Goal: Navigation & Orientation: Find specific page/section

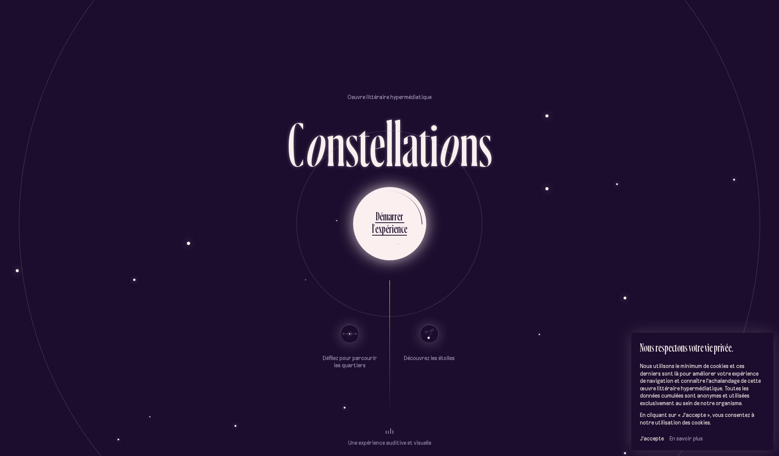
click at [374, 221] on div "l" at bounding box center [373, 228] width 2 height 15
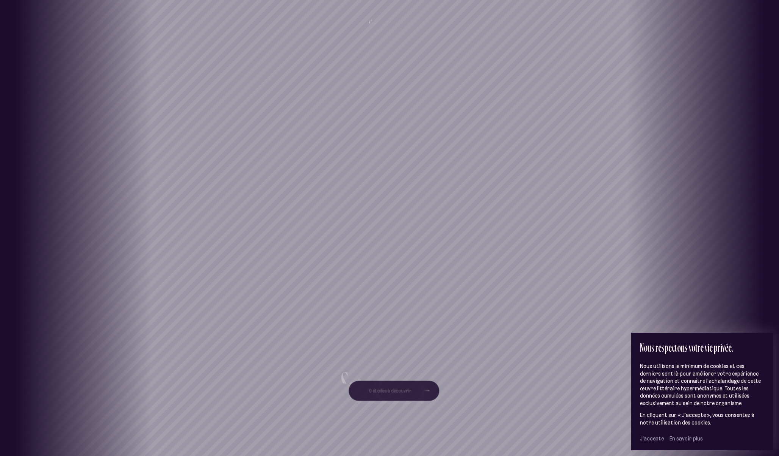
click at [650, 439] on span "J’accepte" at bounding box center [652, 438] width 24 height 7
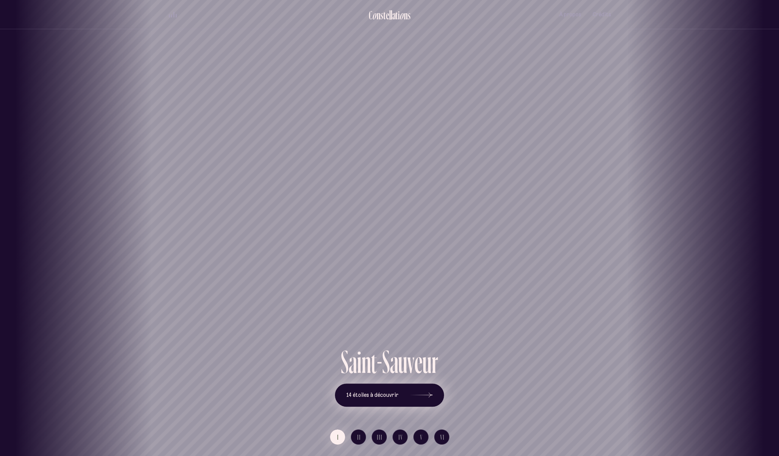
click at [391, 394] on span "14 étoiles à découvrir" at bounding box center [372, 394] width 52 height 6
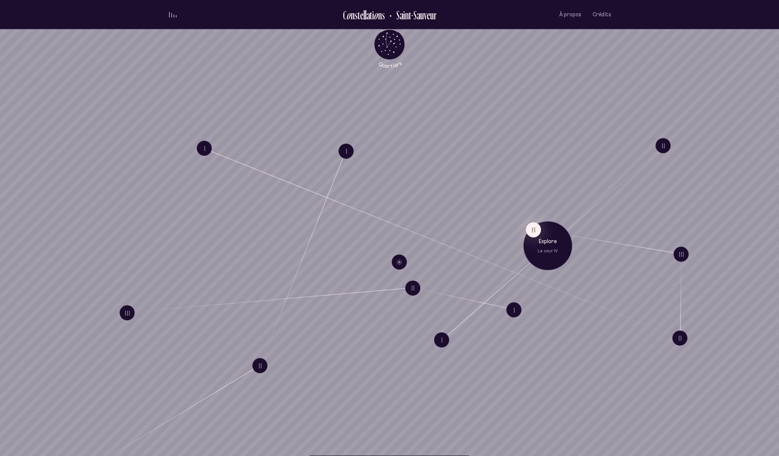
click at [541, 244] on p "Explore" at bounding box center [548, 241] width 38 height 8
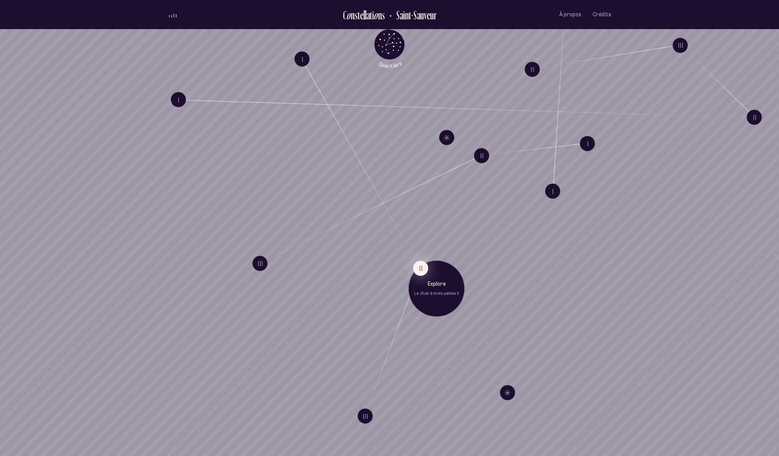
click at [423, 268] on button "II" at bounding box center [420, 267] width 15 height 15
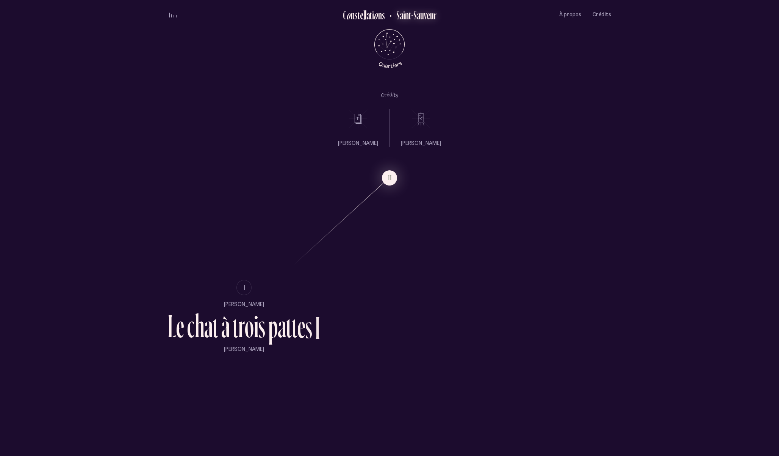
click at [385, 16] on button "Saint-Sauveur" at bounding box center [411, 14] width 52 height 13
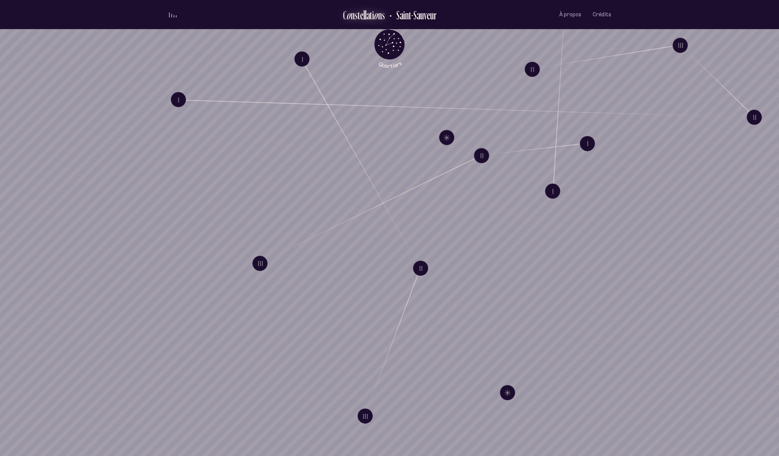
click at [373, 18] on div "i" at bounding box center [373, 15] width 2 height 13
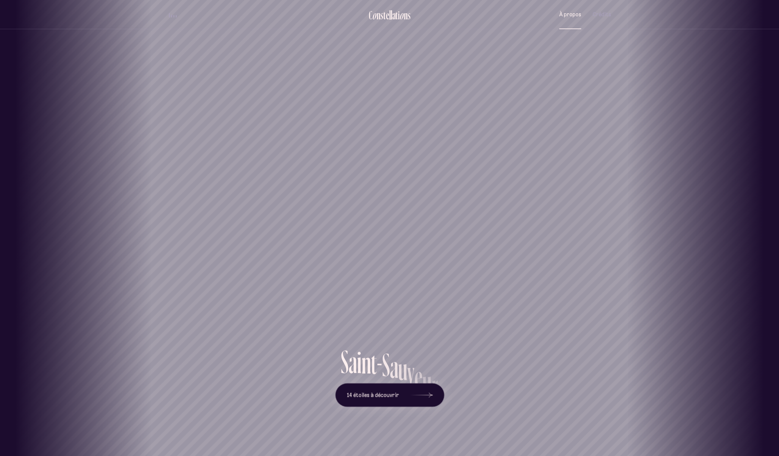
click at [572, 15] on span "À propos" at bounding box center [570, 14] width 22 height 6
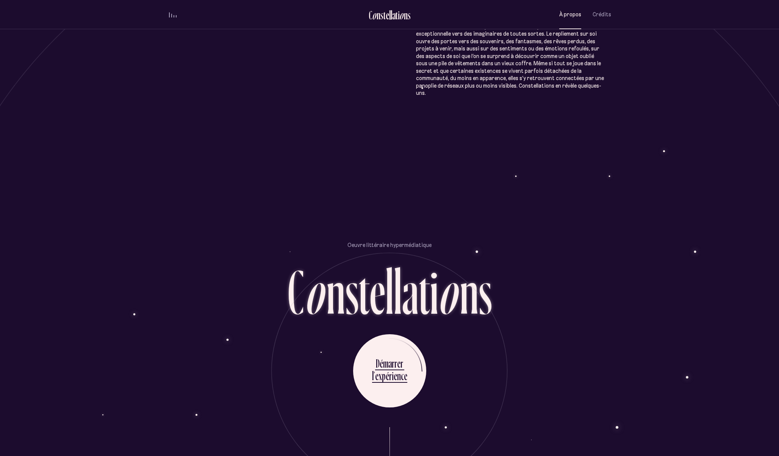
scroll to position [788, 0]
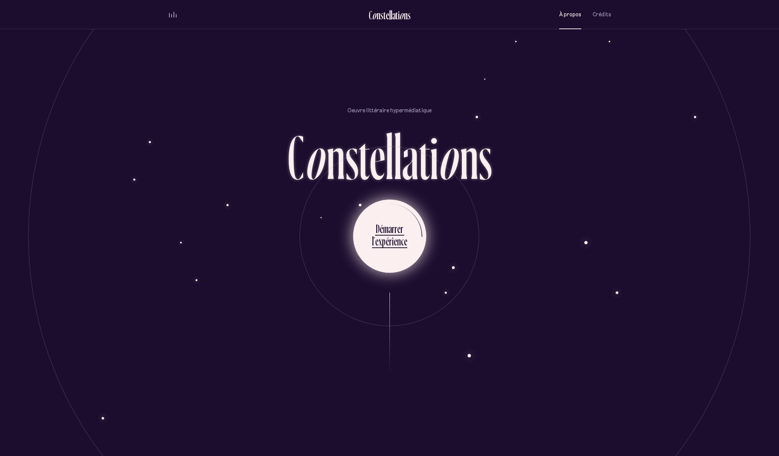
click at [384, 221] on div "m" at bounding box center [385, 228] width 5 height 15
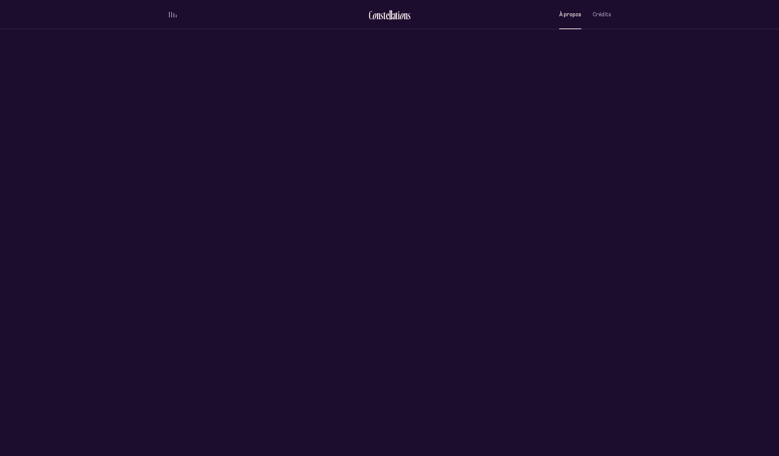
scroll to position [0, 0]
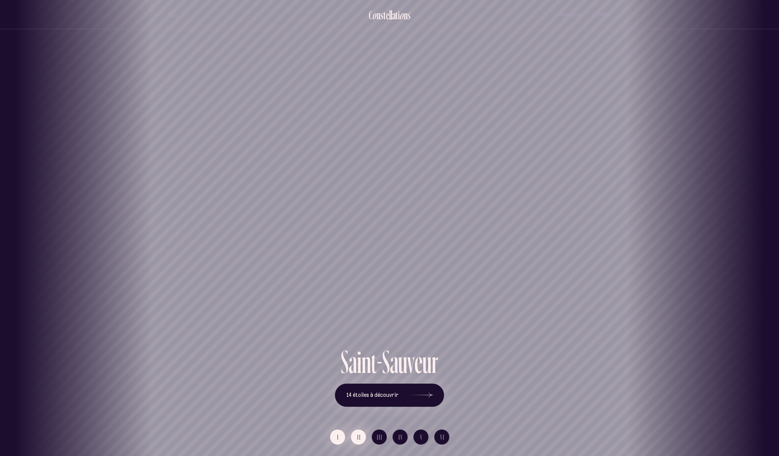
click at [359, 439] on span "II" at bounding box center [359, 437] width 4 height 6
click at [376, 435] on button "III" at bounding box center [379, 436] width 15 height 15
click at [406, 438] on button "IV" at bounding box center [400, 436] width 15 height 15
click at [420, 435] on span "V" at bounding box center [421, 437] width 3 height 6
click at [441, 440] on span "VI" at bounding box center [442, 437] width 5 height 6
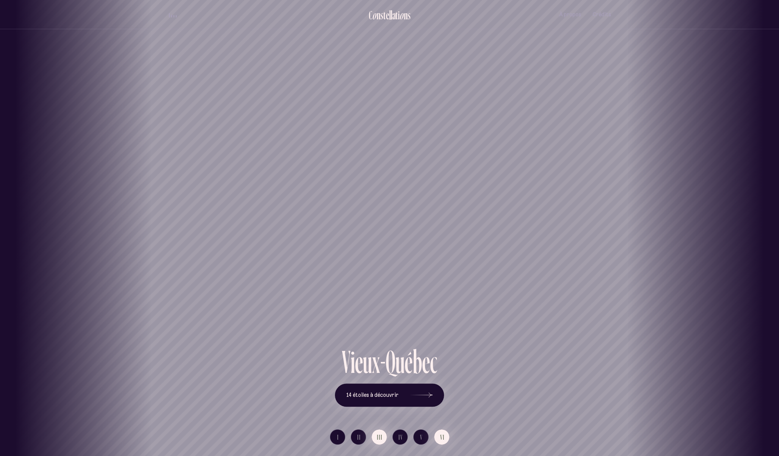
click at [385, 439] on button "III" at bounding box center [379, 436] width 15 height 15
click at [399, 252] on div "Limoilou" at bounding box center [389, 172] width 779 height 345
click at [395, 399] on button "14 étoiles à découvrir" at bounding box center [389, 394] width 109 height 23
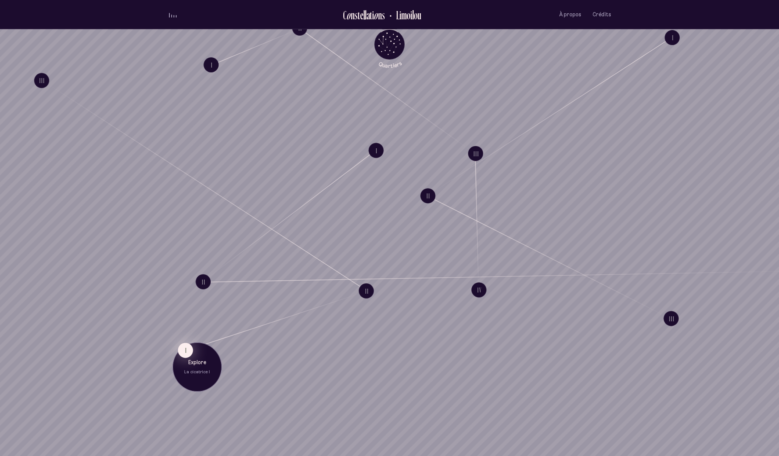
click at [188, 353] on button "I" at bounding box center [185, 349] width 15 height 15
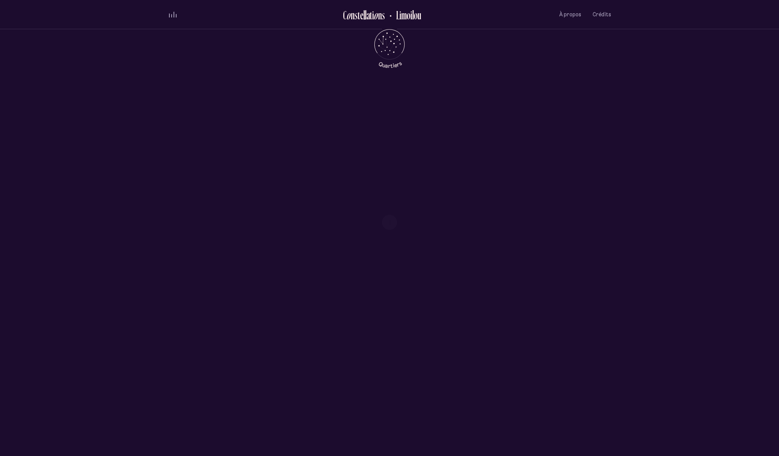
scroll to position [573, 0]
